Goal: Subscribe to service/newsletter

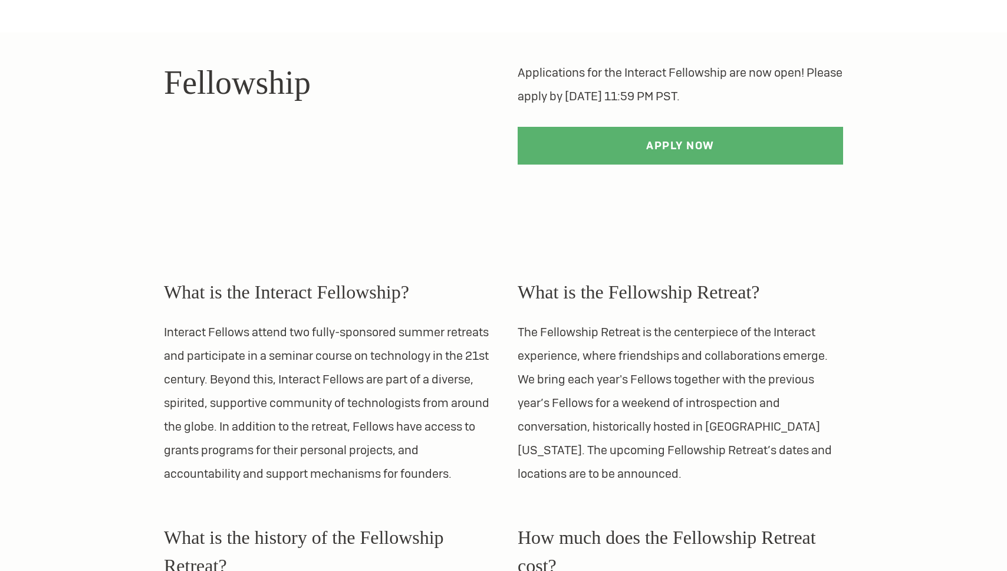
scroll to position [66, 0]
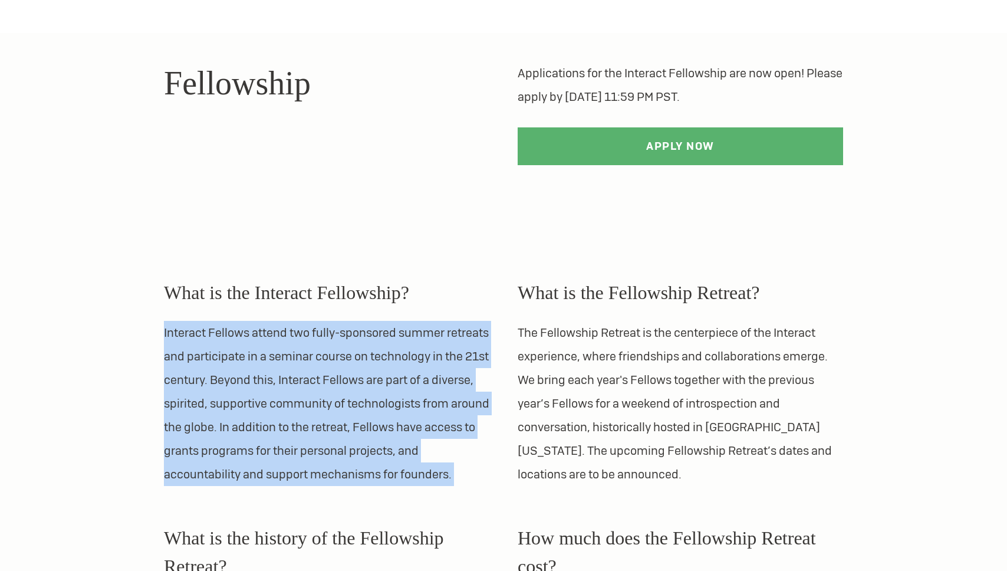
drag, startPoint x: 134, startPoint y: 328, endPoint x: 192, endPoint y: 499, distance: 181.2
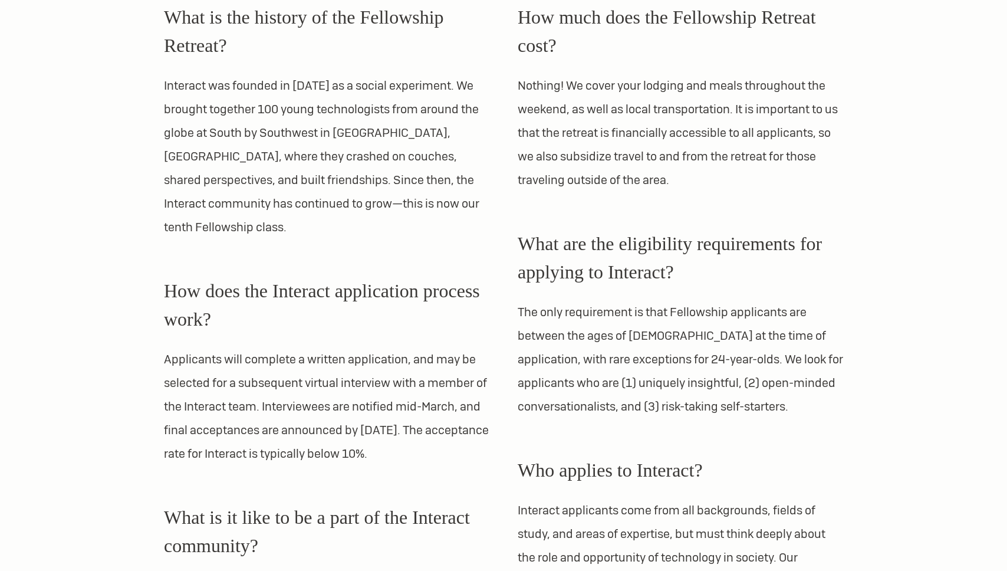
scroll to position [586, 0]
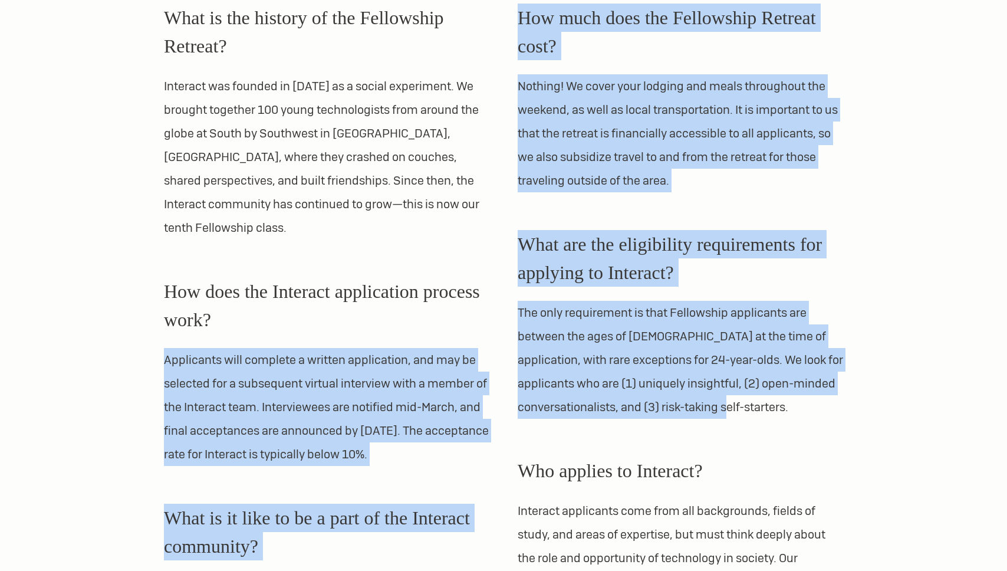
drag, startPoint x: 499, startPoint y: 309, endPoint x: 770, endPoint y: 417, distance: 291.8
click at [770, 417] on div "What is the Interact Fellowship? Interact Fellows attend two fully-sponsored su…" at bounding box center [503, 334] width 707 height 1264
click at [770, 417] on p "The only requirement is that Fellowship applicants are between the ages of 18 a…" at bounding box center [680, 360] width 325 height 118
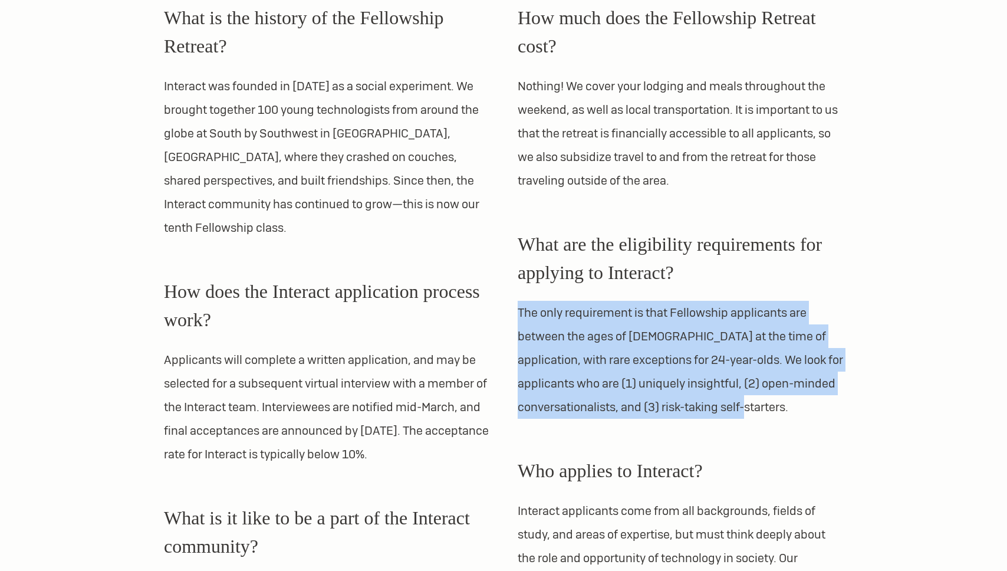
drag, startPoint x: 796, startPoint y: 413, endPoint x: 763, endPoint y: 288, distance: 129.3
click at [763, 288] on div "What are the eligibility requirements for applying to Interact? The only requir…" at bounding box center [680, 324] width 325 height 189
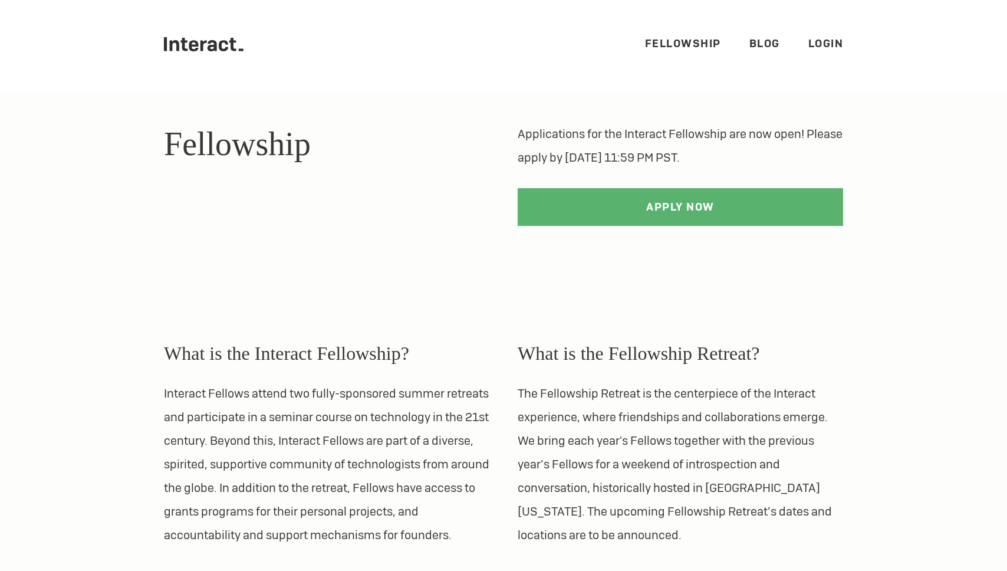
scroll to position [0, 0]
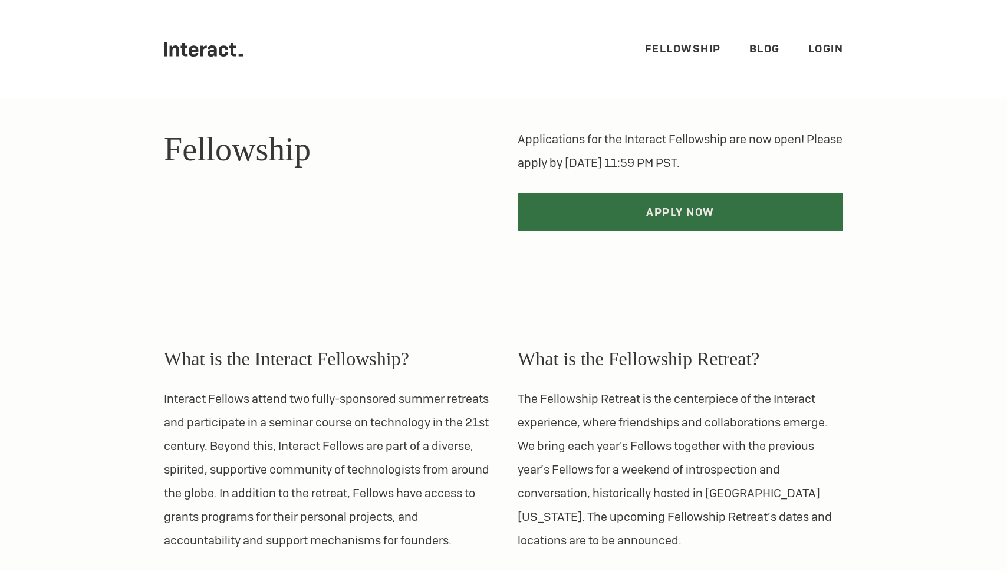
click at [732, 196] on link "Apply Now" at bounding box center [680, 212] width 325 height 38
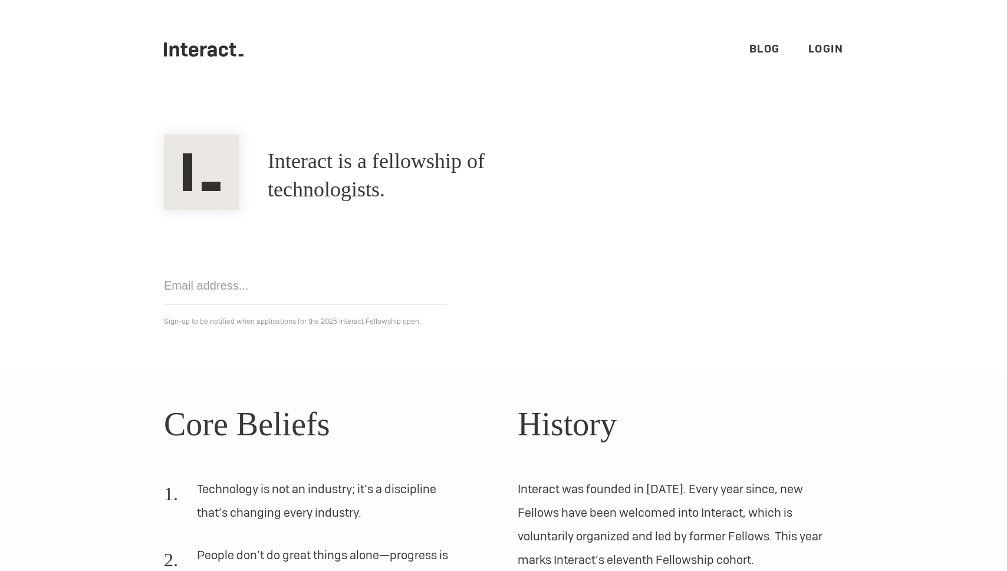
click at [302, 289] on input "email" at bounding box center [305, 285] width 283 height 38
click at [348, 293] on input "rithwik@berkeley.edu" at bounding box center [305, 285] width 283 height 38
click input "Get notified" at bounding box center [0, 0] width 0 height 0
type input "indy7500@gmail.com"
click at [321, 298] on input "indy7500@gmail.com" at bounding box center [305, 285] width 283 height 38
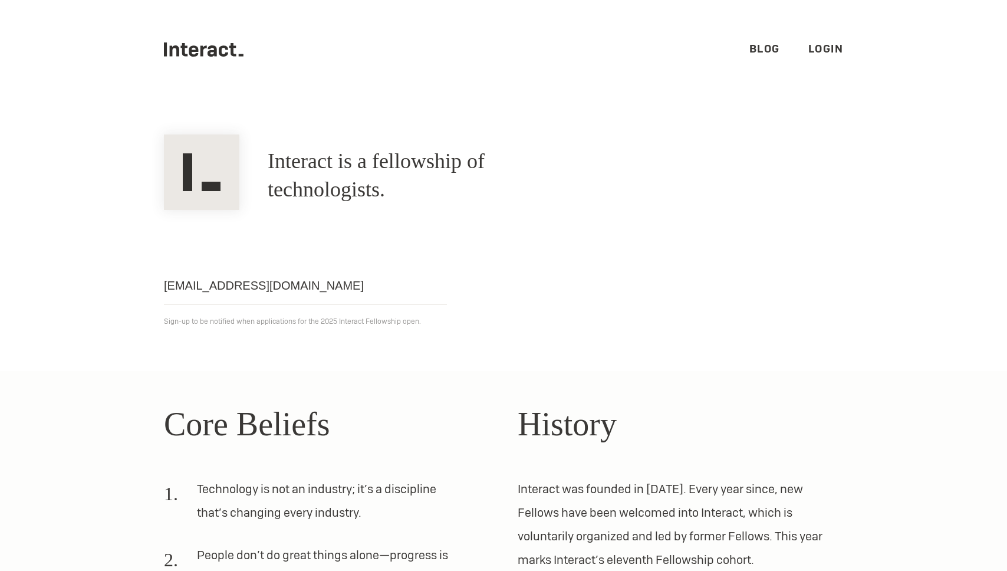
click at [321, 295] on input "indy7500@gmail.com" at bounding box center [305, 285] width 283 height 38
click input "Get notified" at bounding box center [0, 0] width 0 height 0
